Goal: Task Accomplishment & Management: Manage account settings

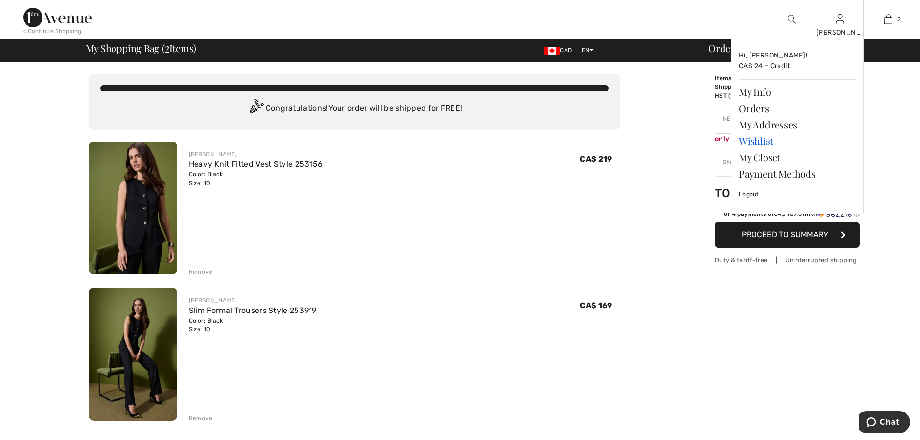
click at [753, 143] on link "Wishlist" at bounding box center [797, 141] width 117 height 16
